Goal: Task Accomplishment & Management: Complete application form

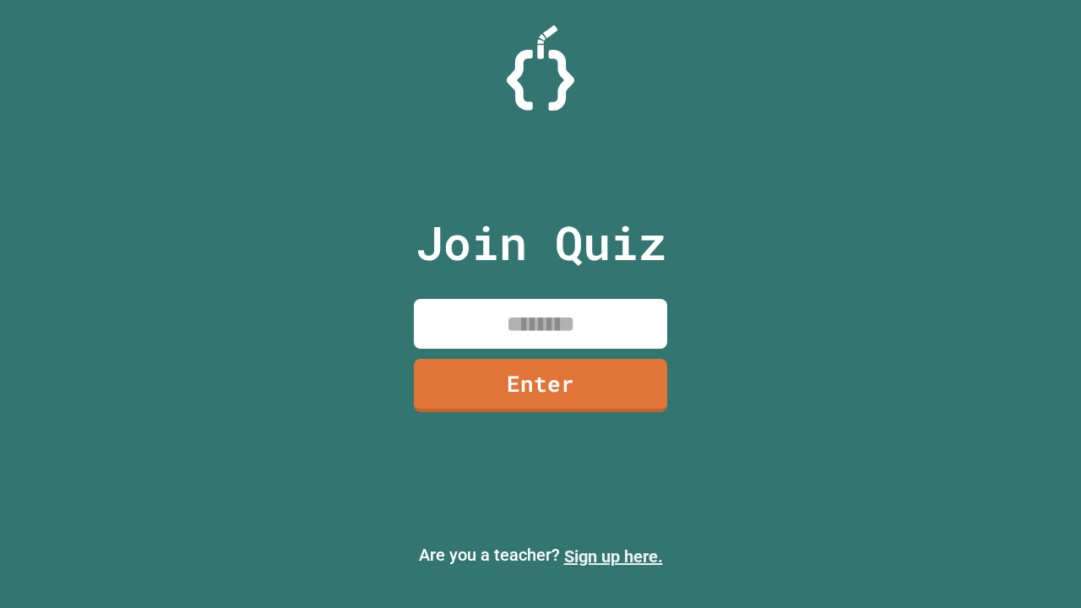
click at [613, 557] on link "Sign up here." at bounding box center [613, 557] width 99 height 20
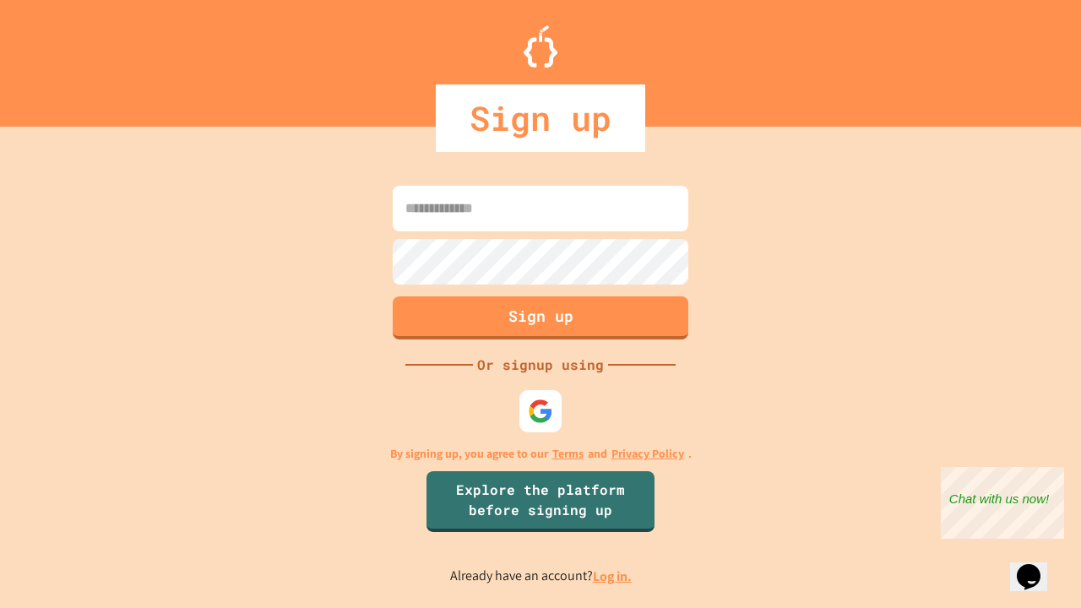
click at [613, 576] on link "Log in." at bounding box center [612, 577] width 39 height 18
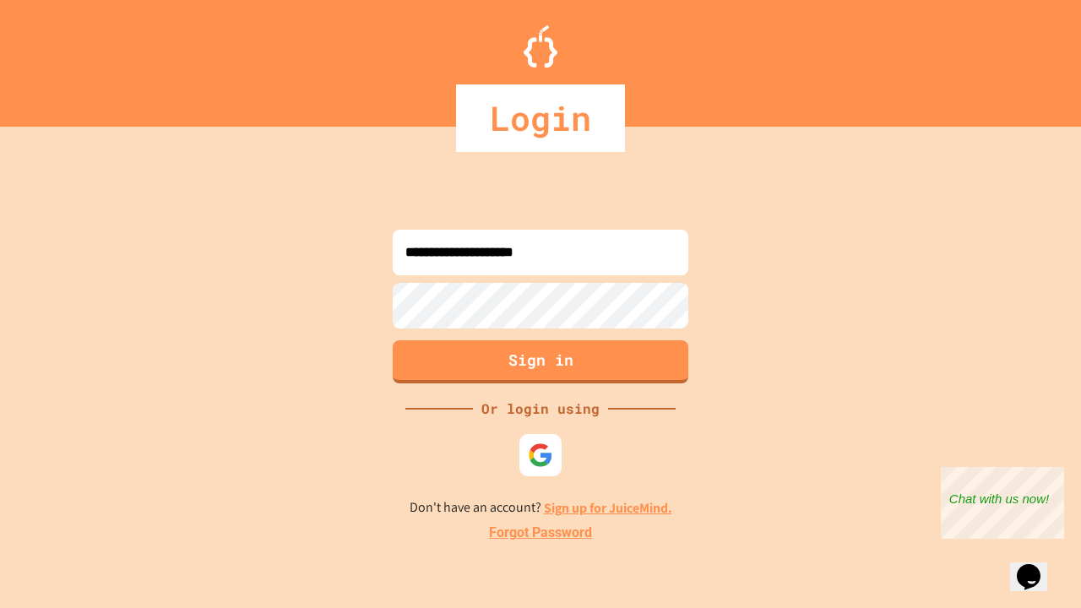
type input "**********"
